Goal: Task Accomplishment & Management: Use online tool/utility

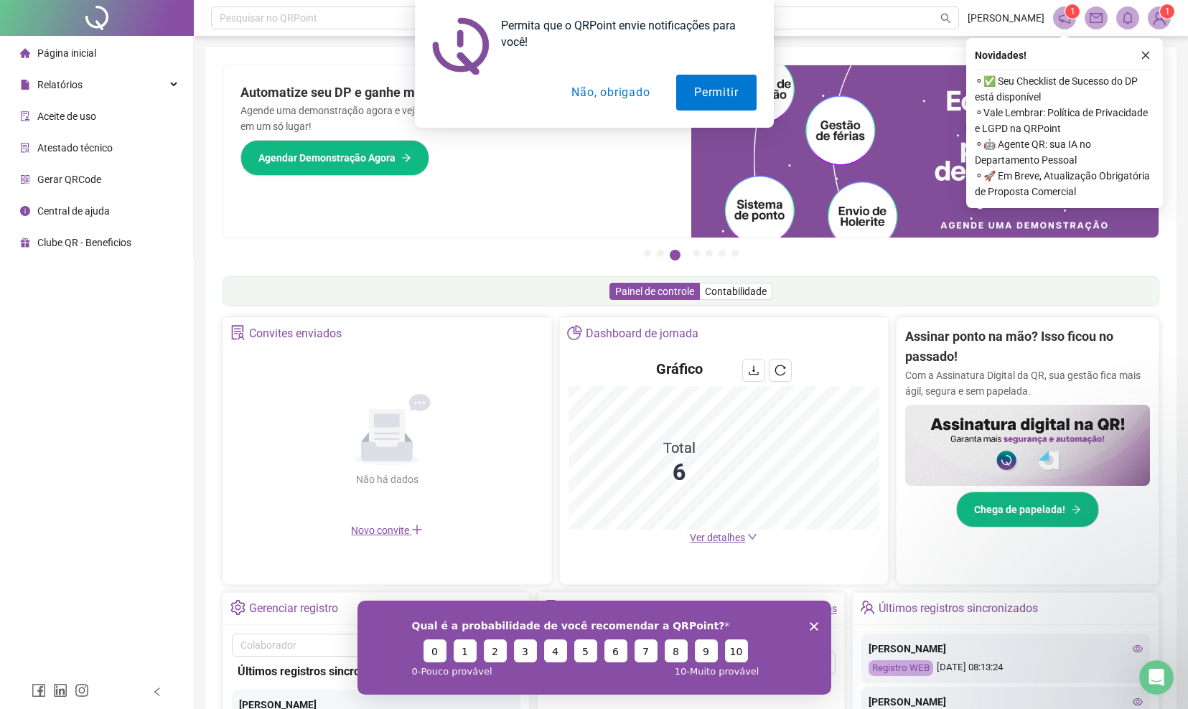
click at [600, 85] on button "Não, obrigado" at bounding box center [610, 93] width 114 height 36
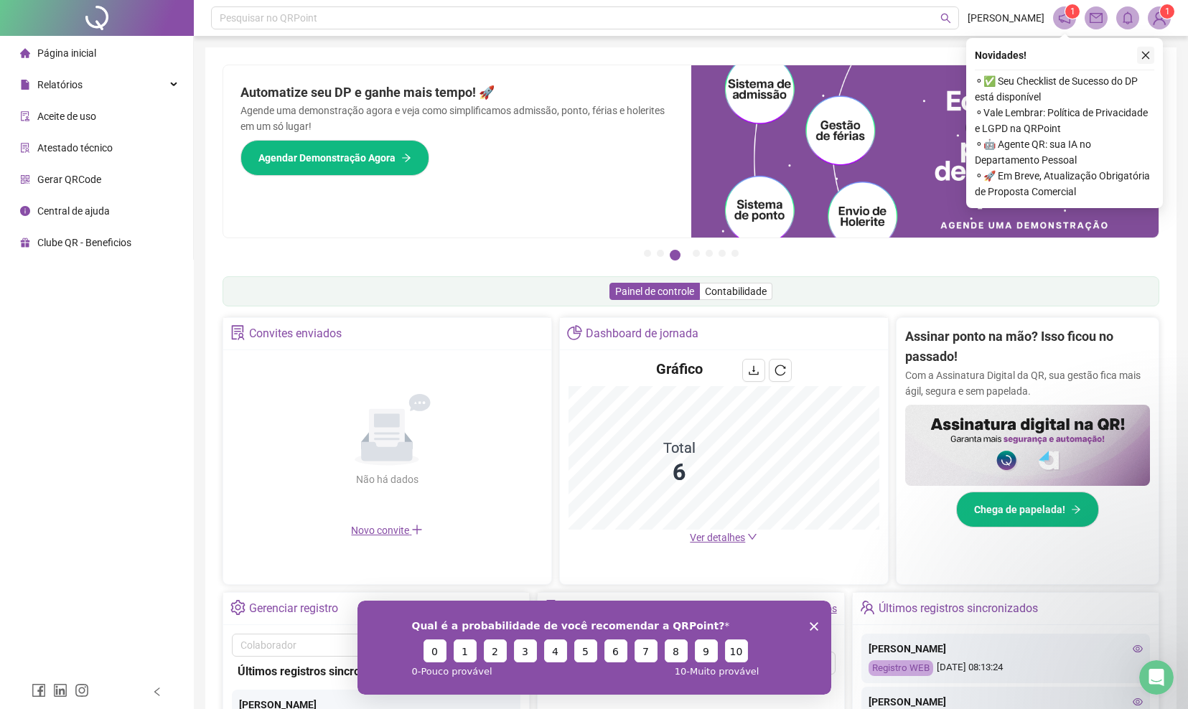
click at [1150, 54] on icon "close" at bounding box center [1146, 55] width 10 height 10
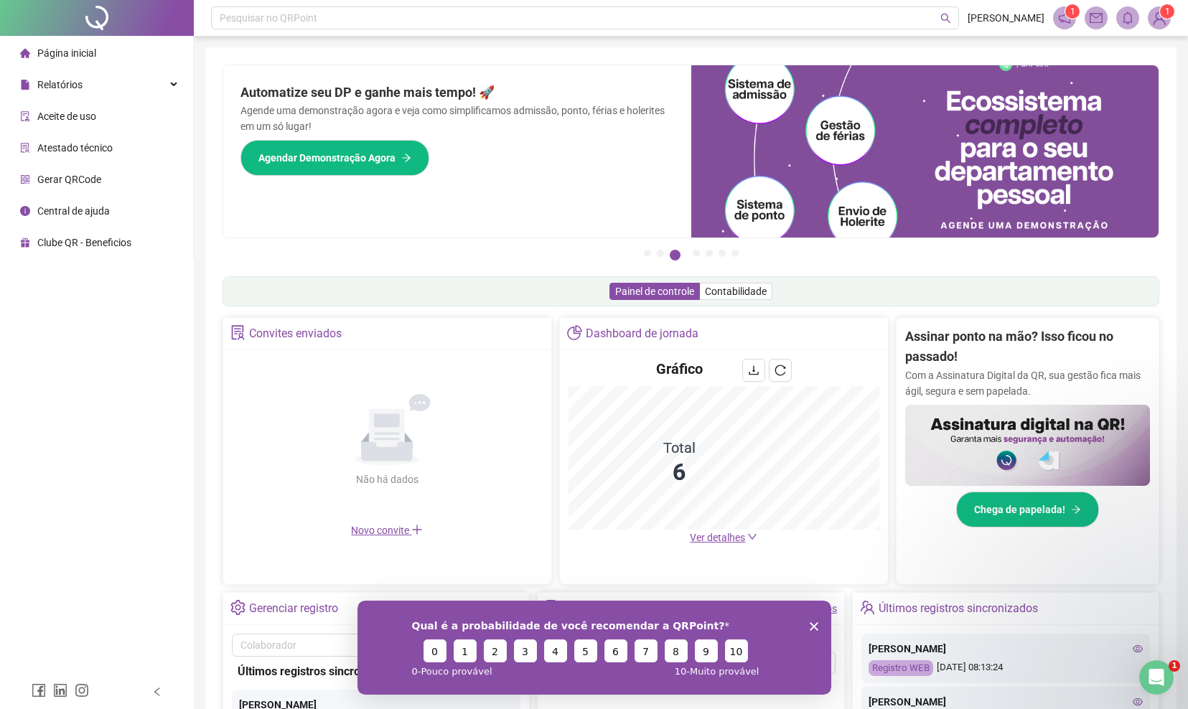
click at [820, 625] on div "Qual é a probabilidade de você recomendar a QRPoint? 0 1 2 3 4 5 6 7 8 9 10 0 -…" at bounding box center [594, 647] width 474 height 94
click at [816, 625] on icon "Encerrar pesquisa" at bounding box center [813, 626] width 9 height 9
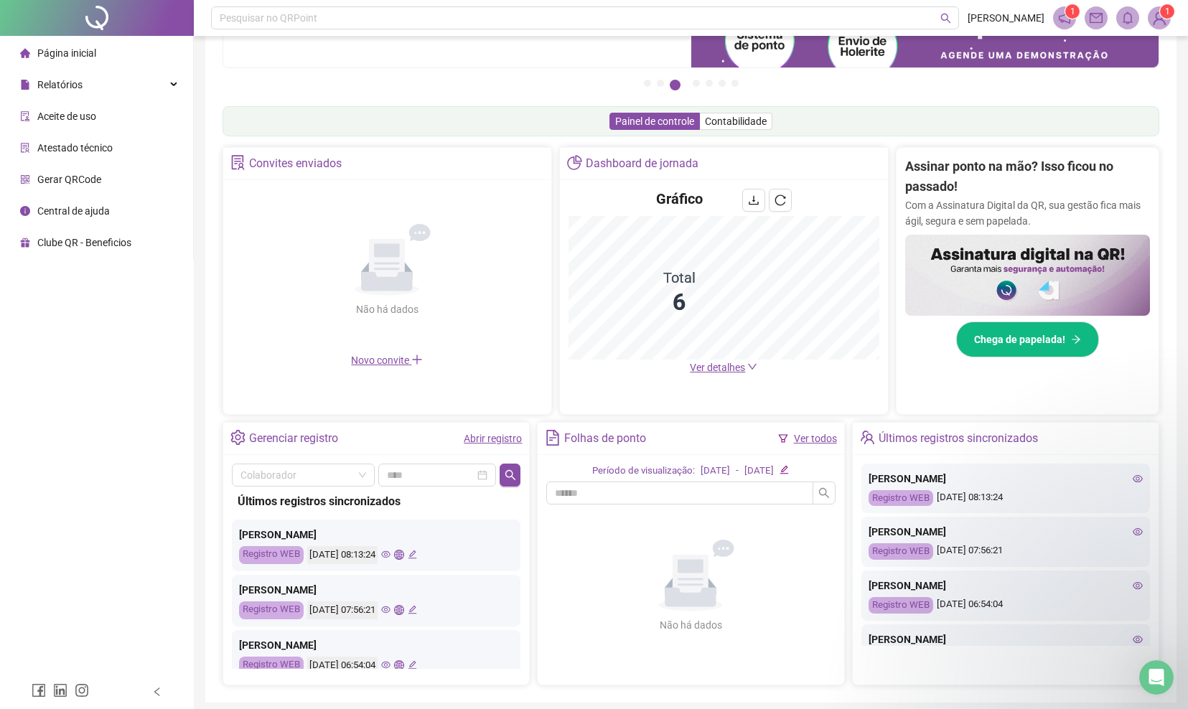
scroll to position [225, 0]
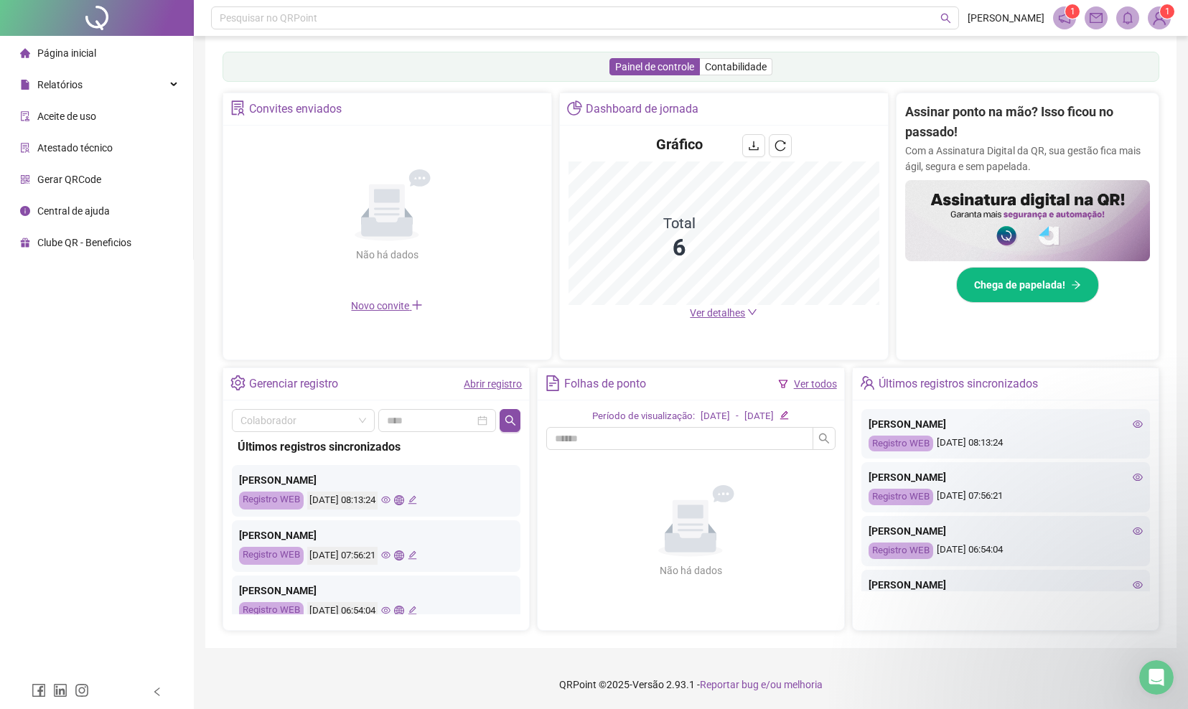
click at [70, 121] on span "Aceite de uso" at bounding box center [66, 116] width 59 height 11
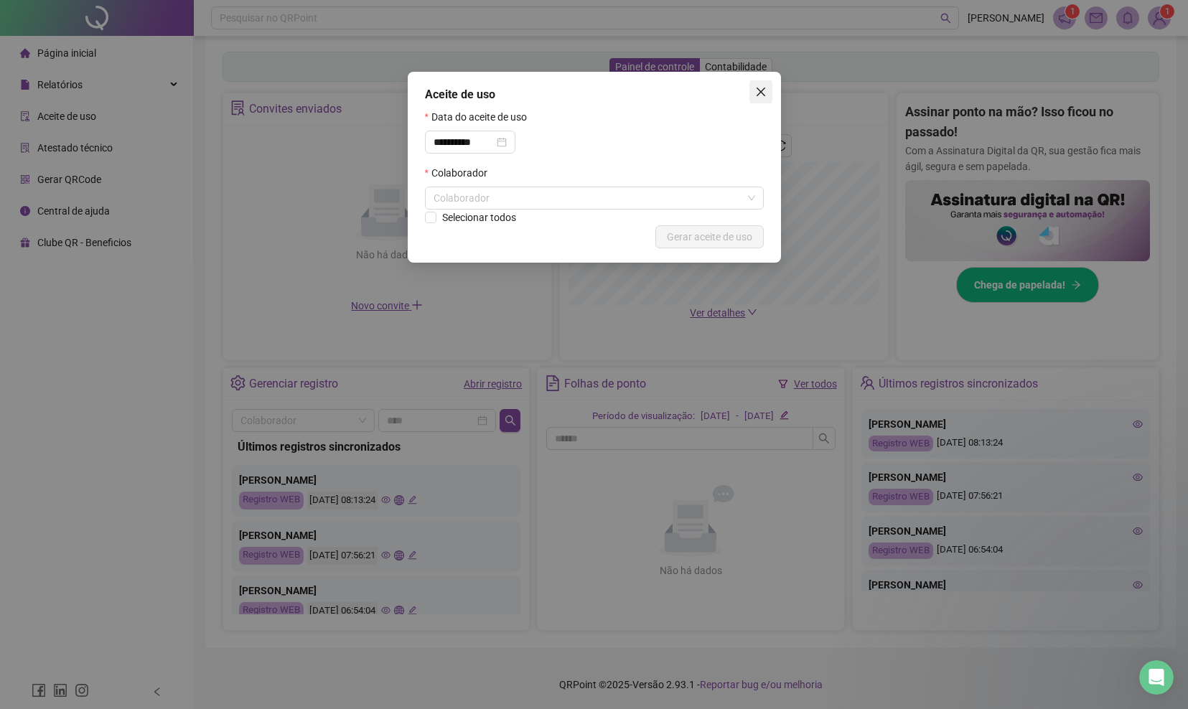
click at [761, 95] on icon "close" at bounding box center [760, 91] width 11 height 11
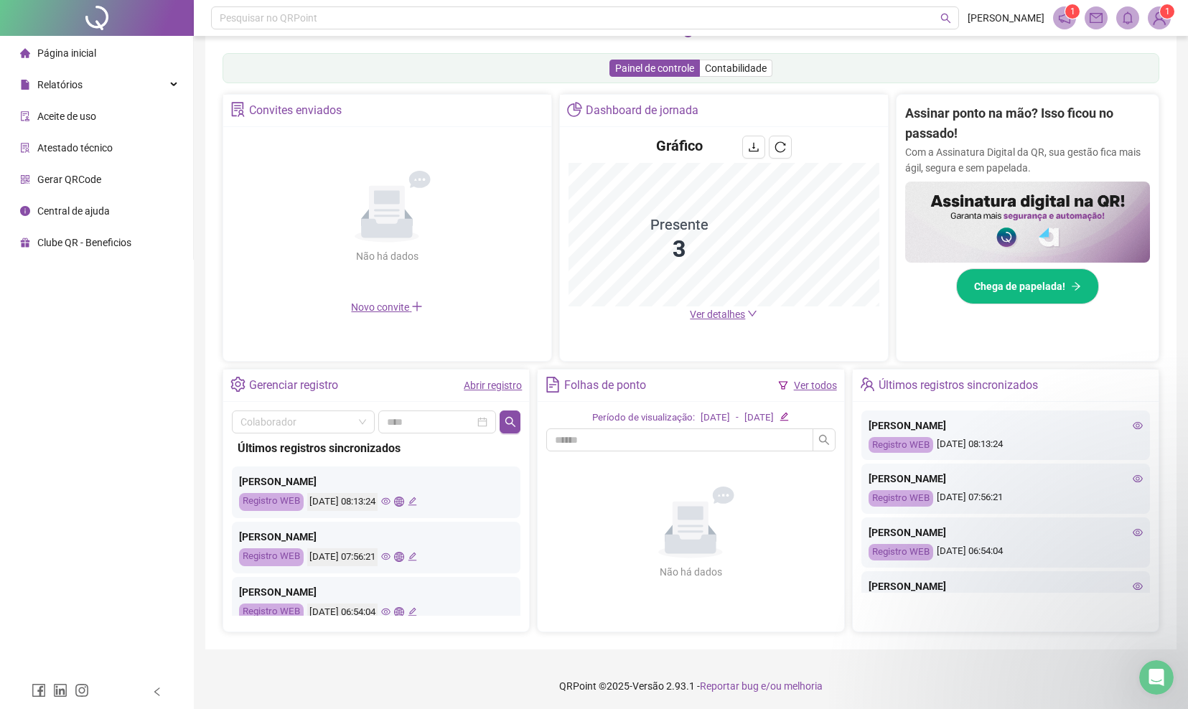
scroll to position [225, 0]
click at [750, 310] on icon "down" at bounding box center [752, 312] width 10 height 10
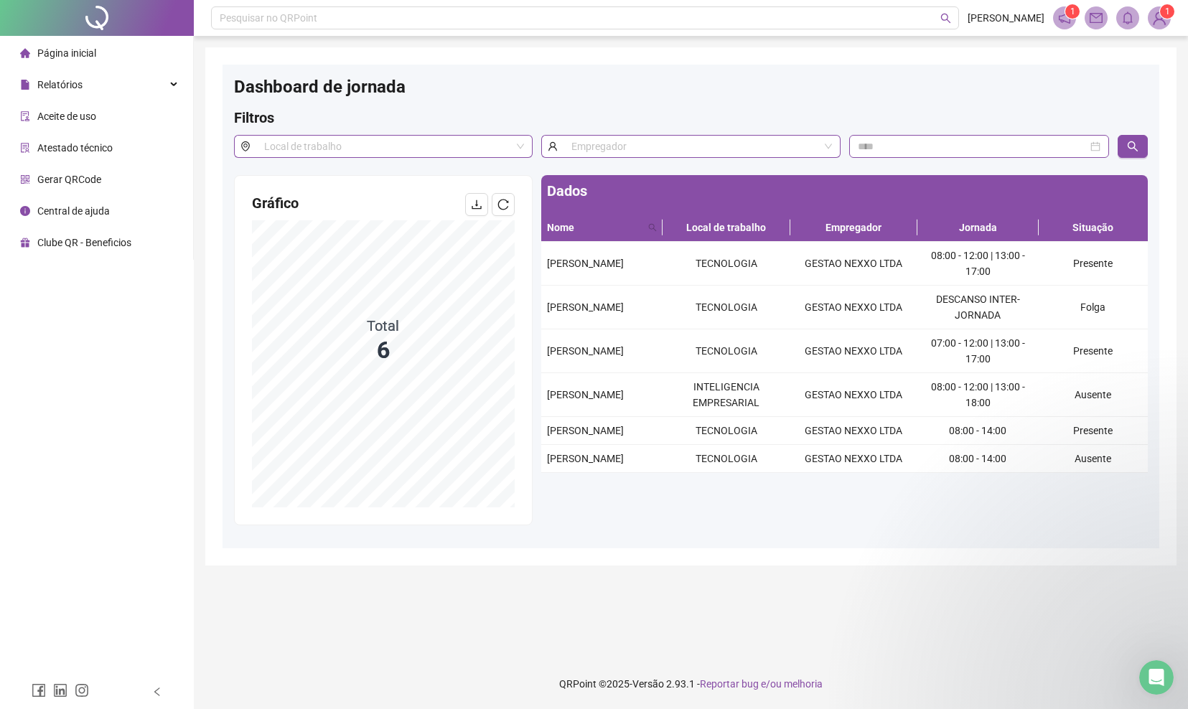
click at [88, 55] on span "Página inicial" at bounding box center [66, 52] width 59 height 11
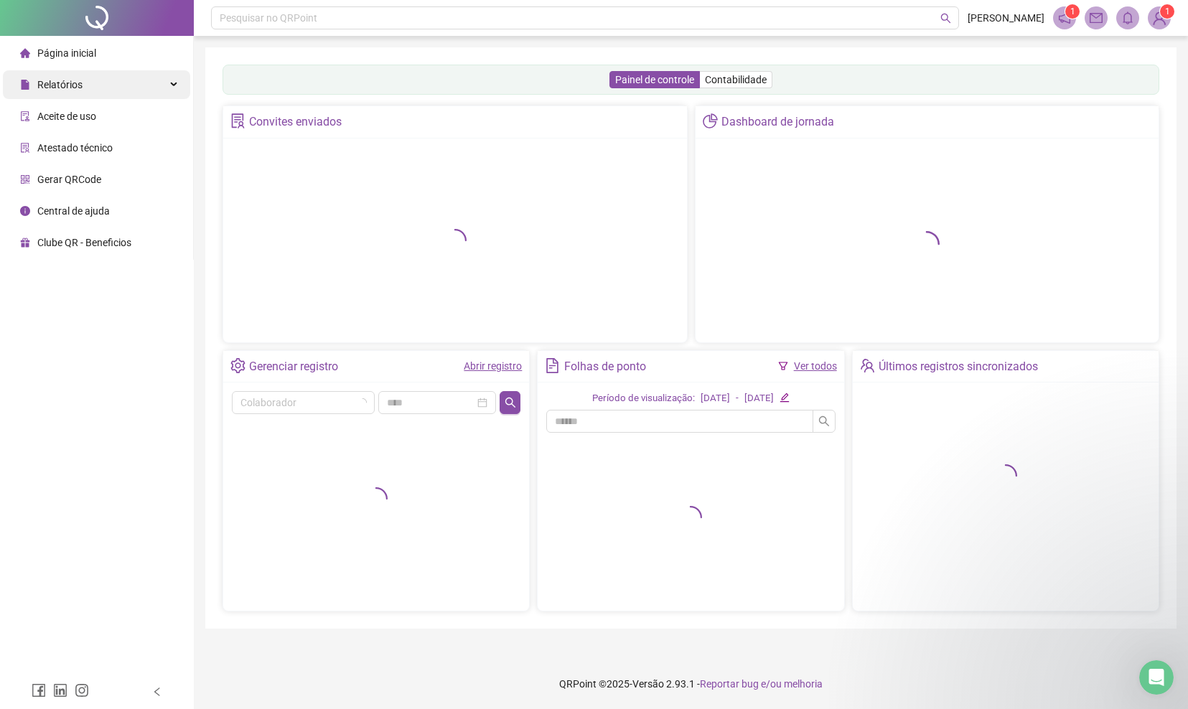
click at [174, 88] on div "Relatórios" at bounding box center [96, 84] width 187 height 29
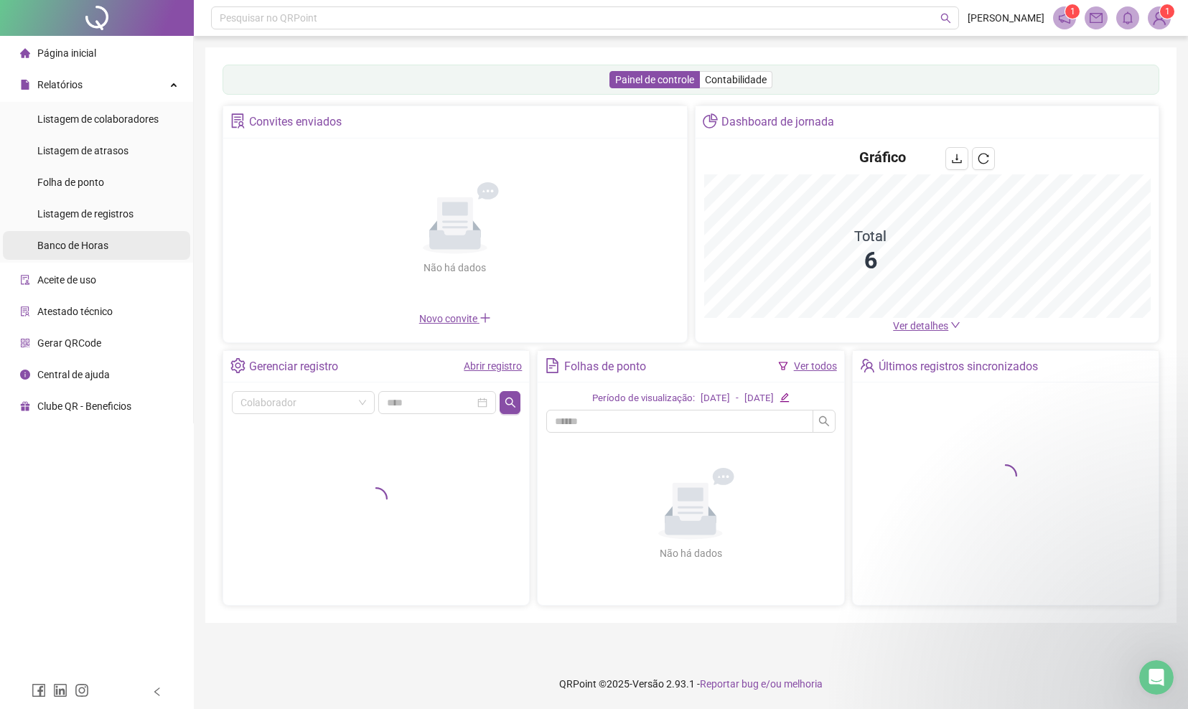
click at [130, 239] on li "Banco de Horas" at bounding box center [96, 245] width 187 height 29
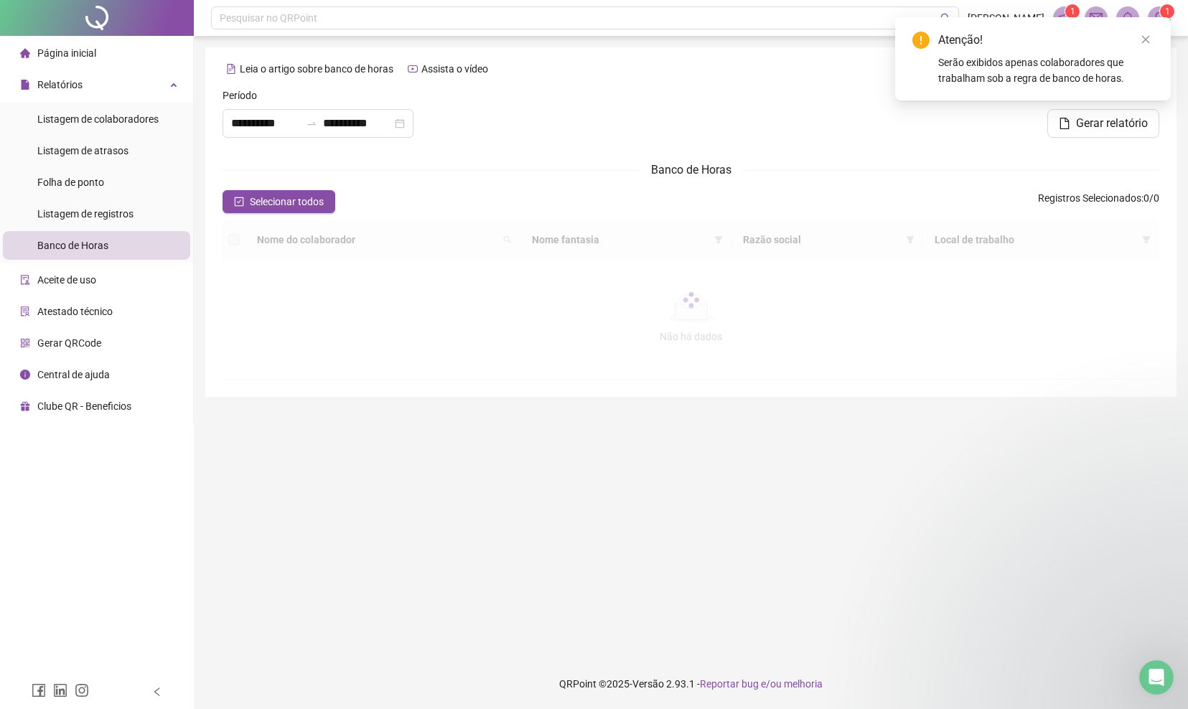
type input "**********"
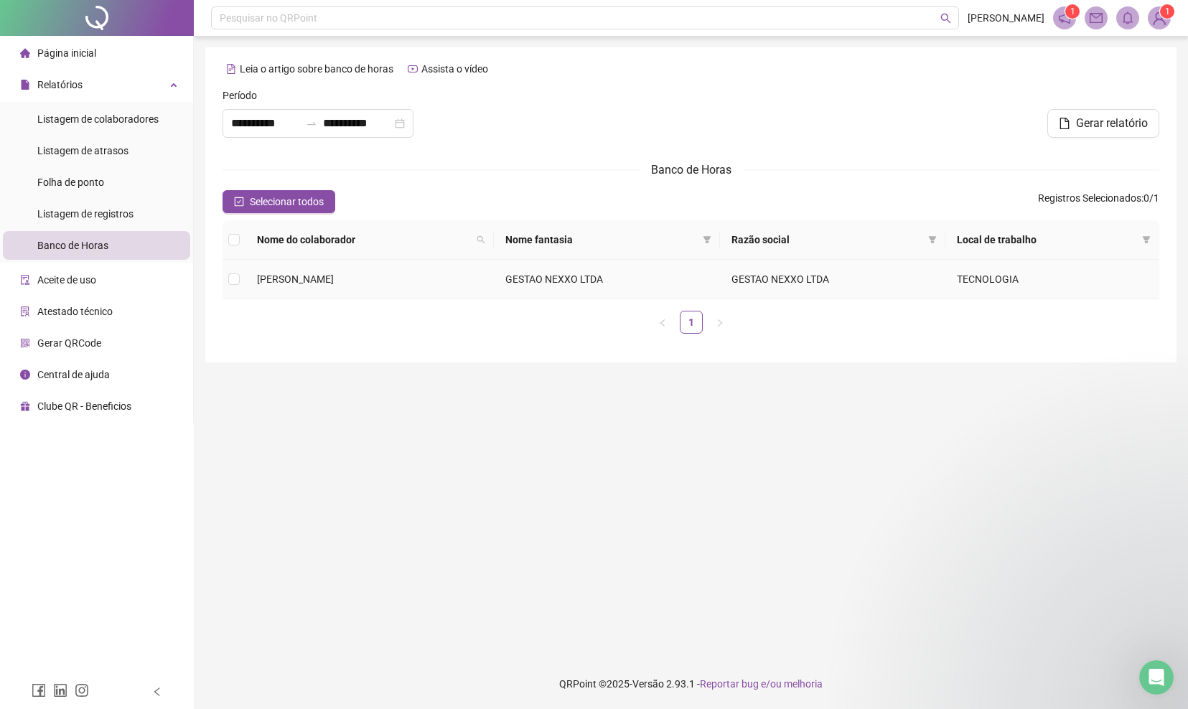
click at [334, 275] on span "[PERSON_NAME]" at bounding box center [295, 278] width 77 height 11
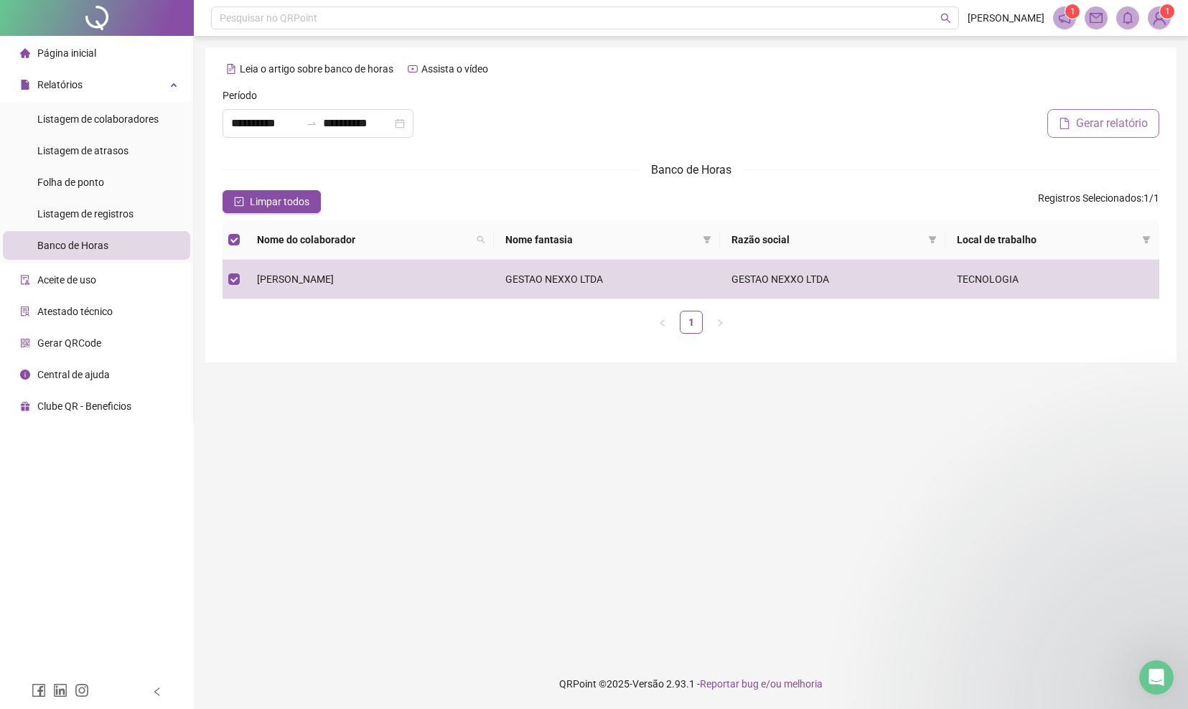
click at [1144, 125] on span "Gerar relatório" at bounding box center [1112, 123] width 72 height 17
click at [1073, 21] on span at bounding box center [1064, 17] width 23 height 23
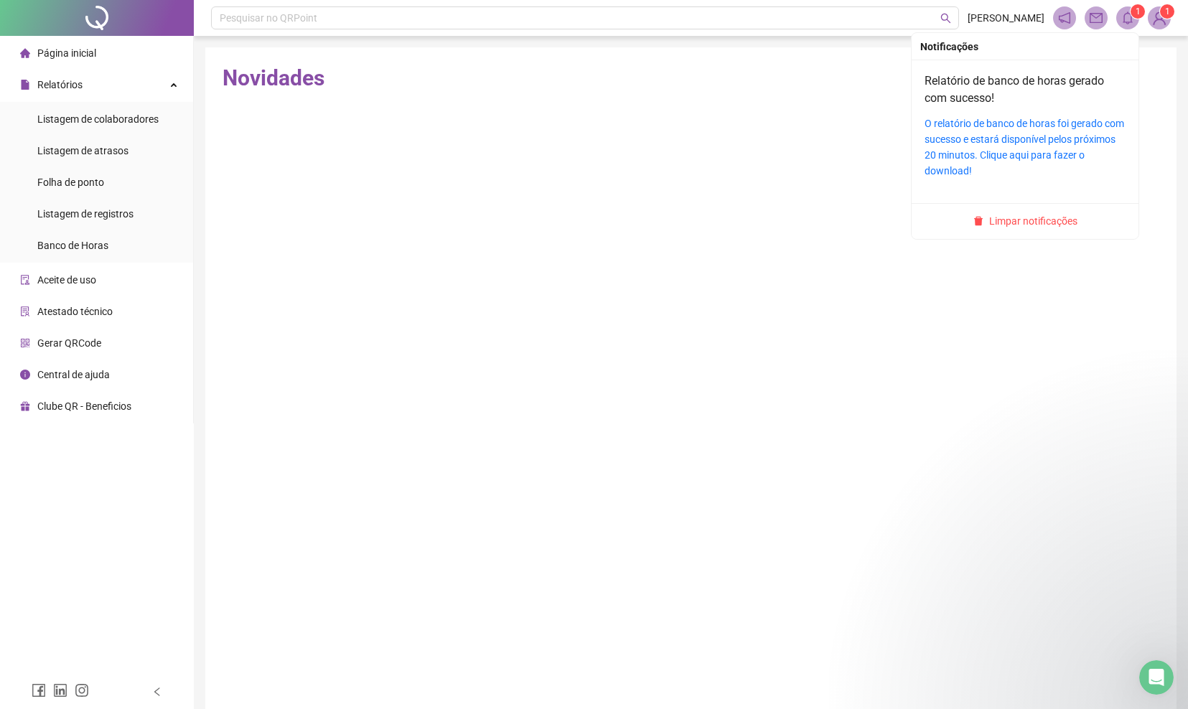
click at [1131, 19] on icon "bell" at bounding box center [1128, 17] width 10 height 13
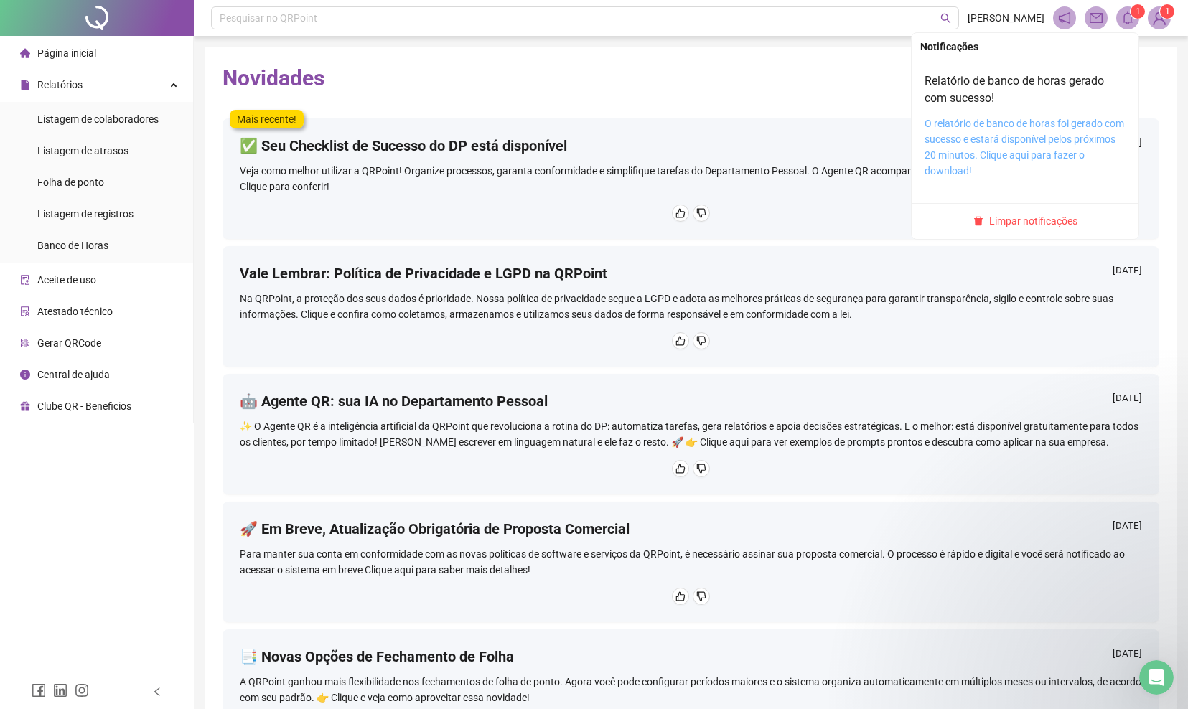
click at [982, 128] on link "O relatório de banco de horas foi gerado com sucesso e estará disponível pelos …" at bounding box center [1024, 147] width 200 height 59
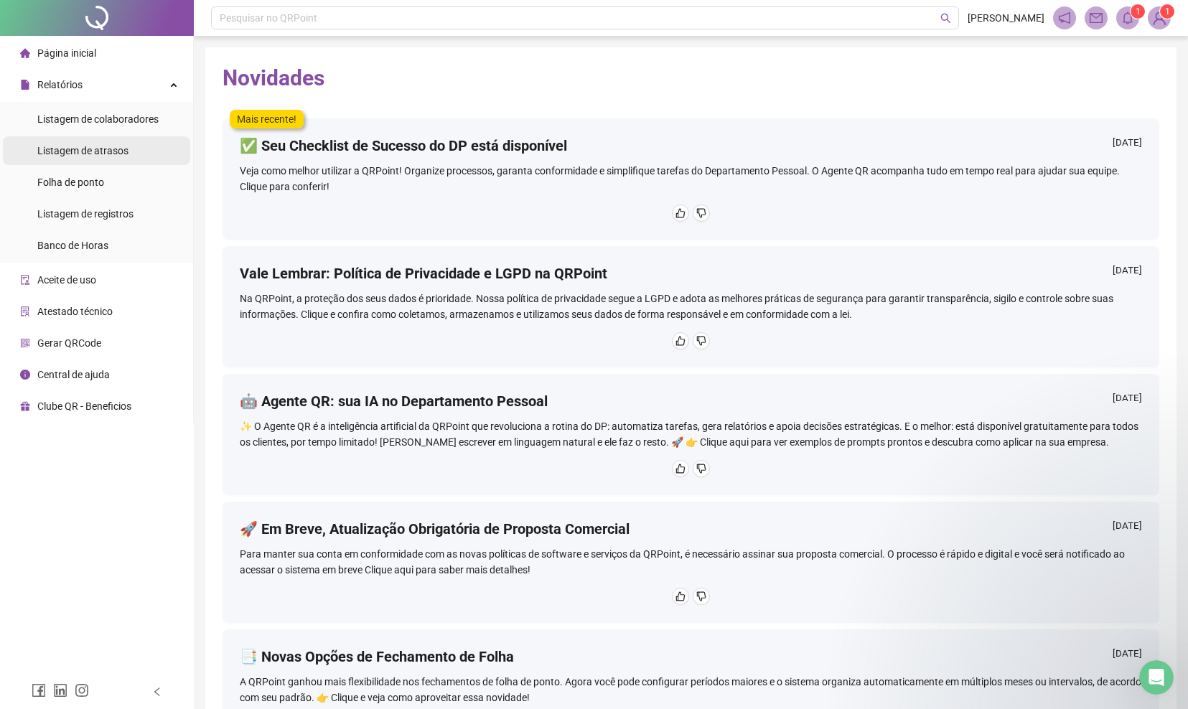
click at [123, 148] on span "Listagem de atrasos" at bounding box center [82, 150] width 91 height 11
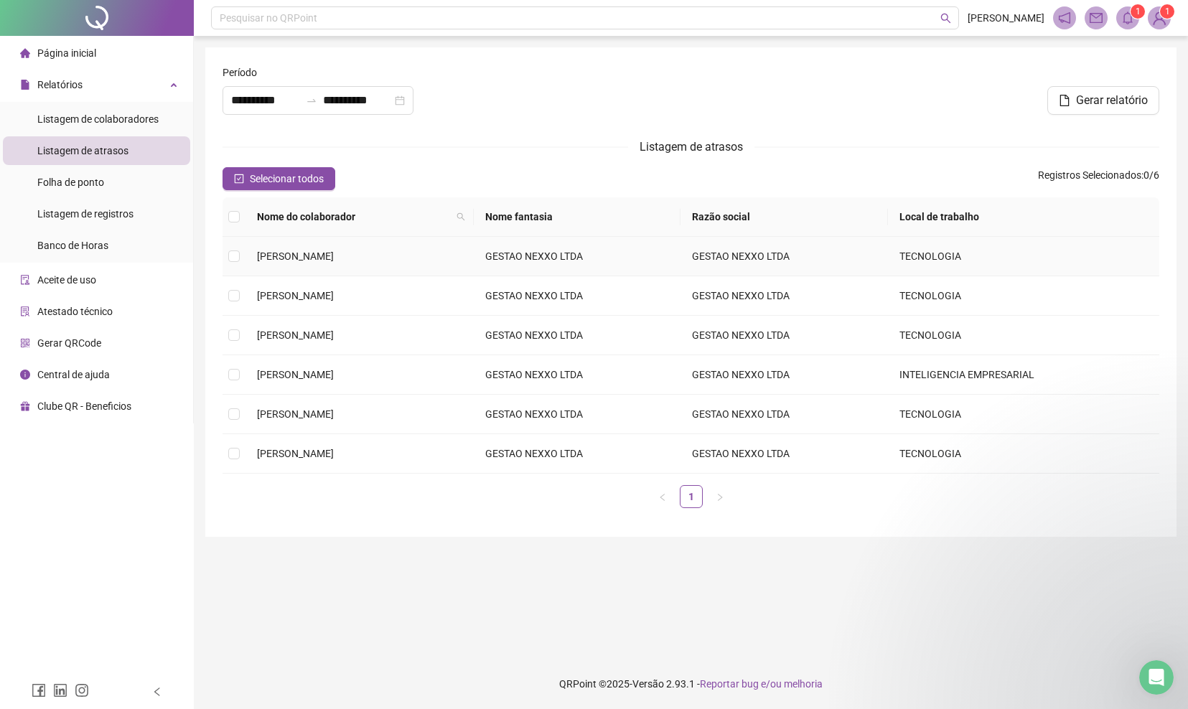
type input "**********"
